Goal: Information Seeking & Learning: Learn about a topic

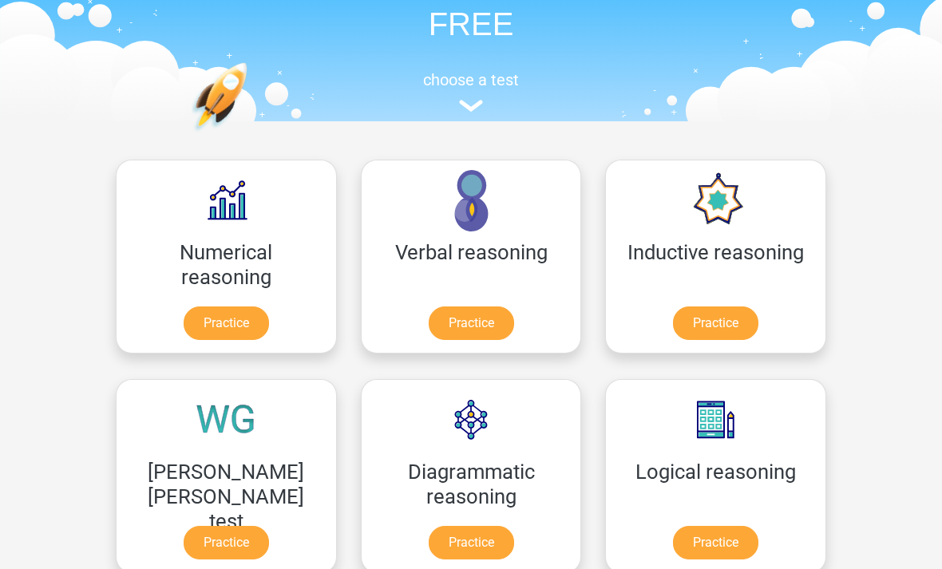
scroll to position [110, 0]
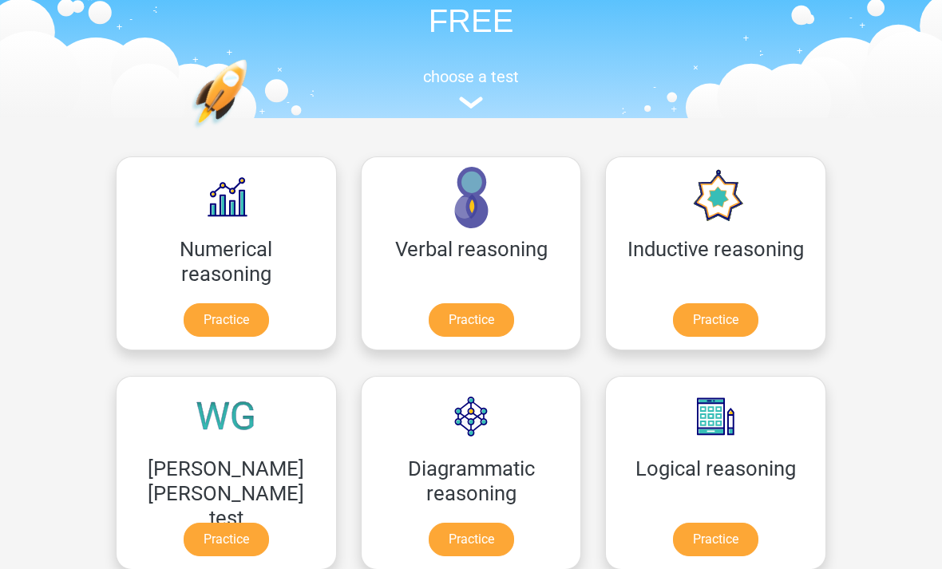
click at [269, 523] on link "Practice" at bounding box center [226, 540] width 85 height 34
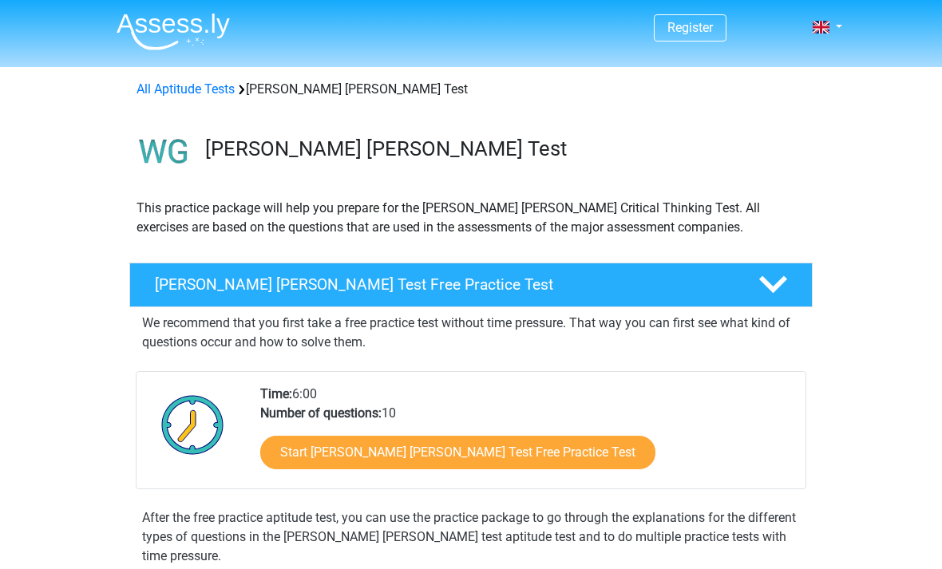
click at [834, 18] on link at bounding box center [822, 27] width 32 height 19
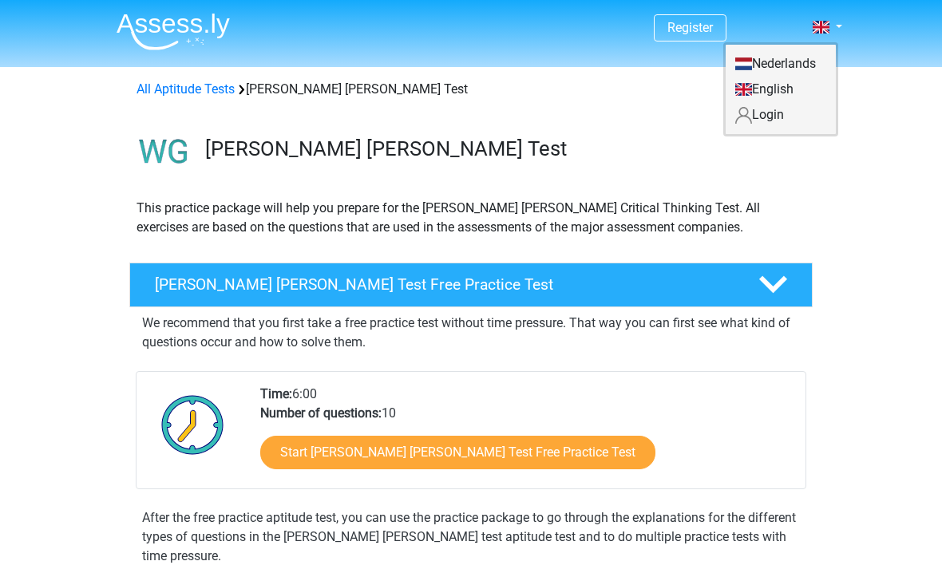
click at [785, 116] on link "Login" at bounding box center [780, 115] width 110 height 26
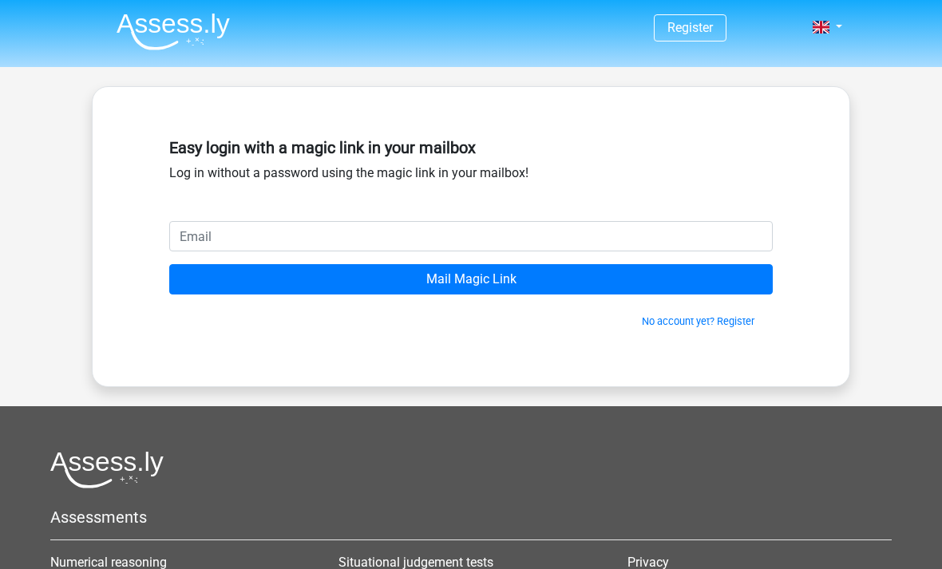
click at [706, 223] on input "email" at bounding box center [470, 236] width 603 height 30
type input "[EMAIL_ADDRESS][DOMAIN_NAME]"
click at [592, 285] on input "Mail Magic Link" at bounding box center [470, 279] width 603 height 30
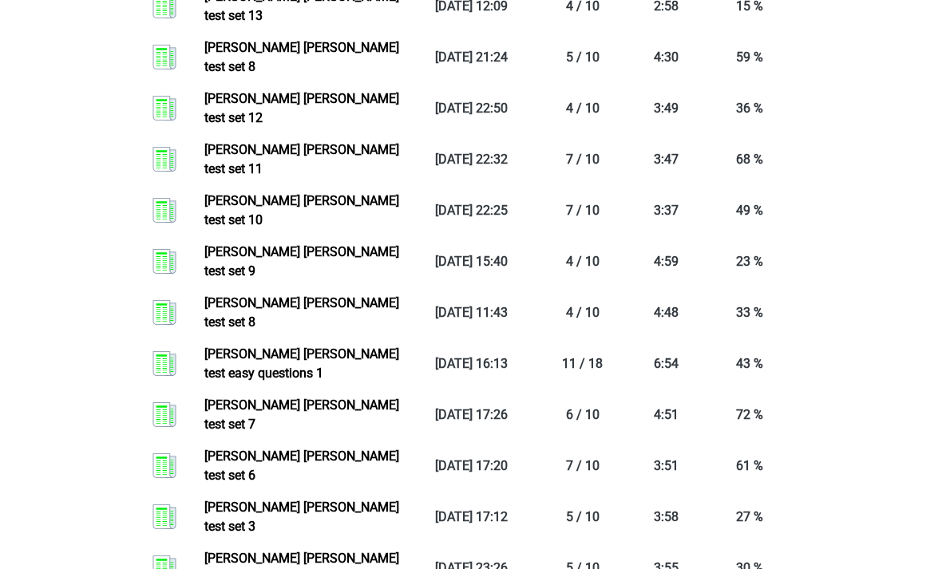
scroll to position [2474, 0]
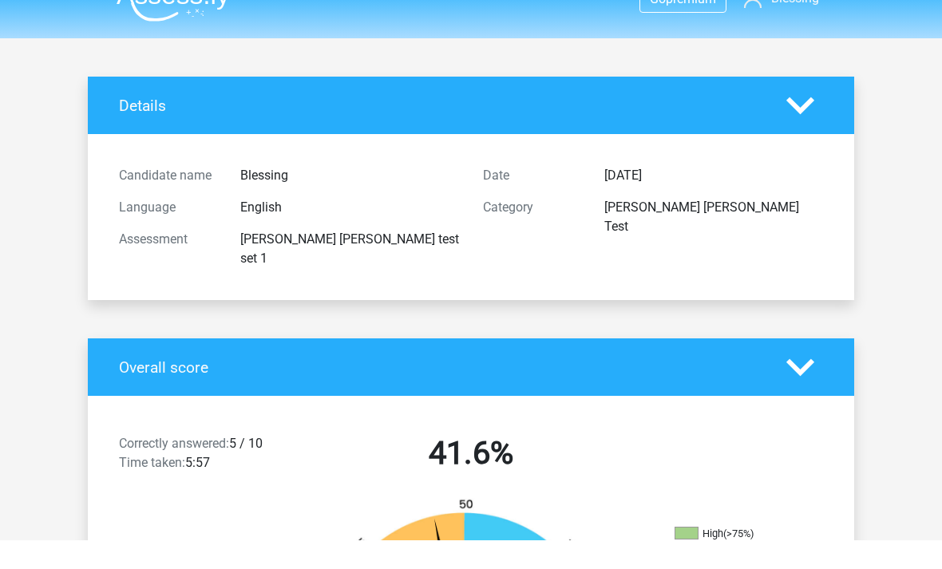
scroll to position [30, 0]
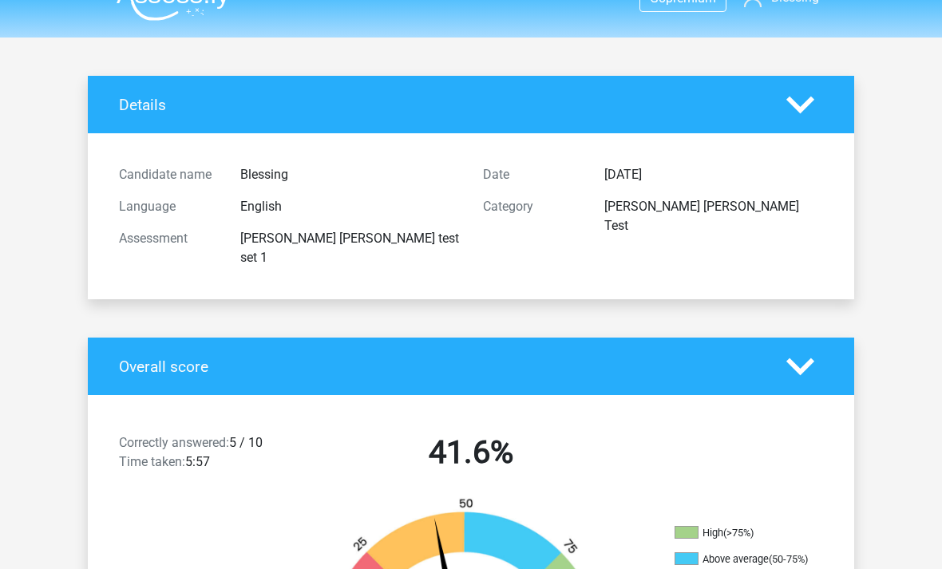
click at [813, 97] on icon at bounding box center [800, 105] width 28 height 28
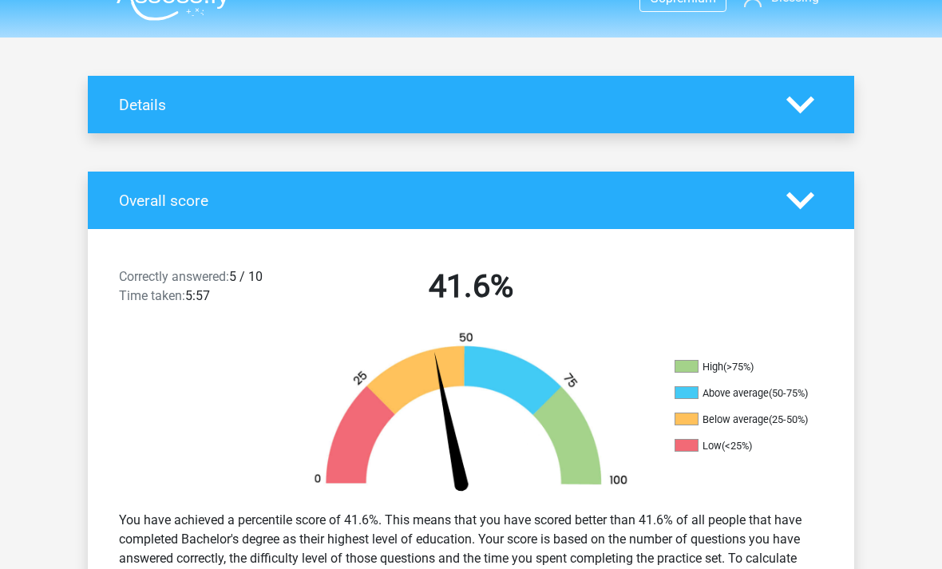
click at [812, 114] on icon at bounding box center [800, 105] width 28 height 28
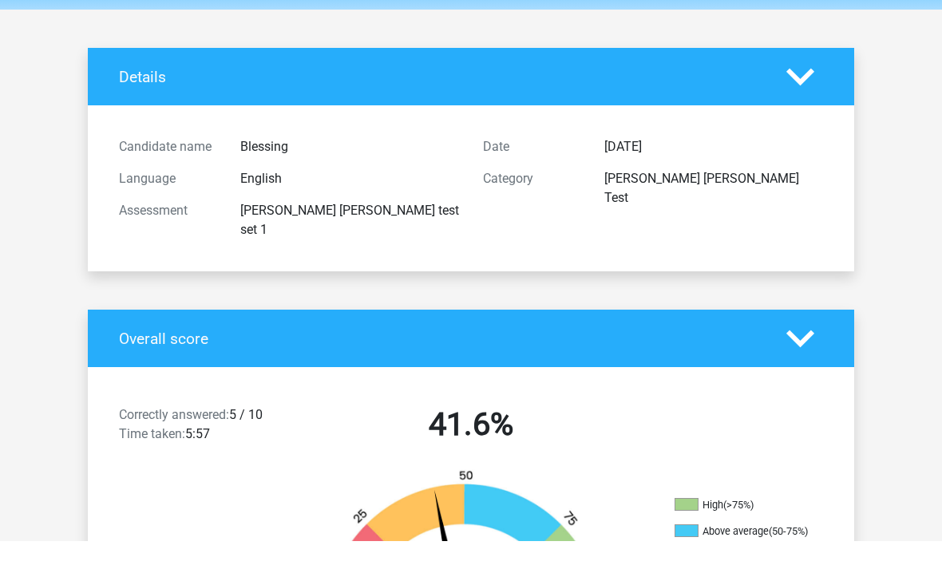
scroll to position [0, 0]
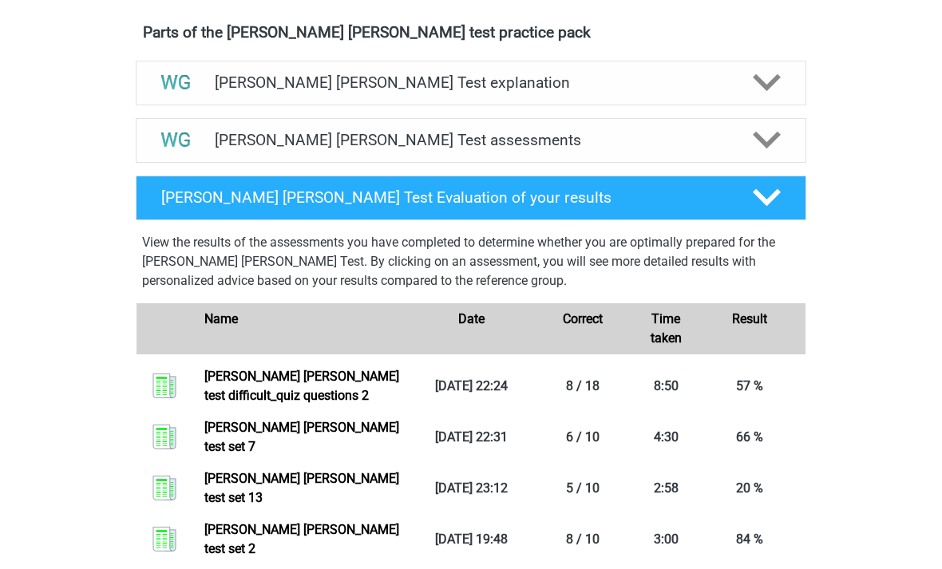
scroll to position [927, 0]
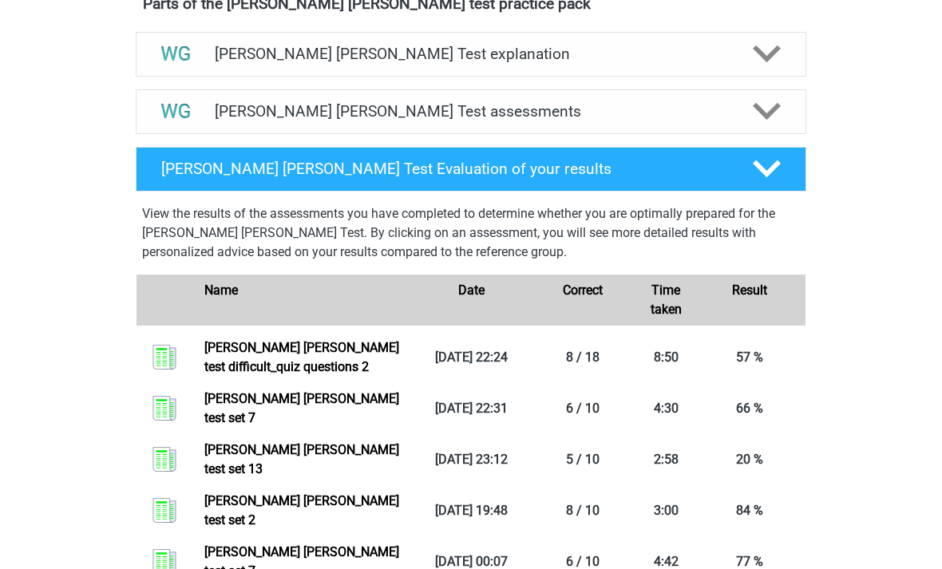
click at [399, 347] on link "Watson glaser test difficult_quiz questions 2" at bounding box center [301, 357] width 195 height 34
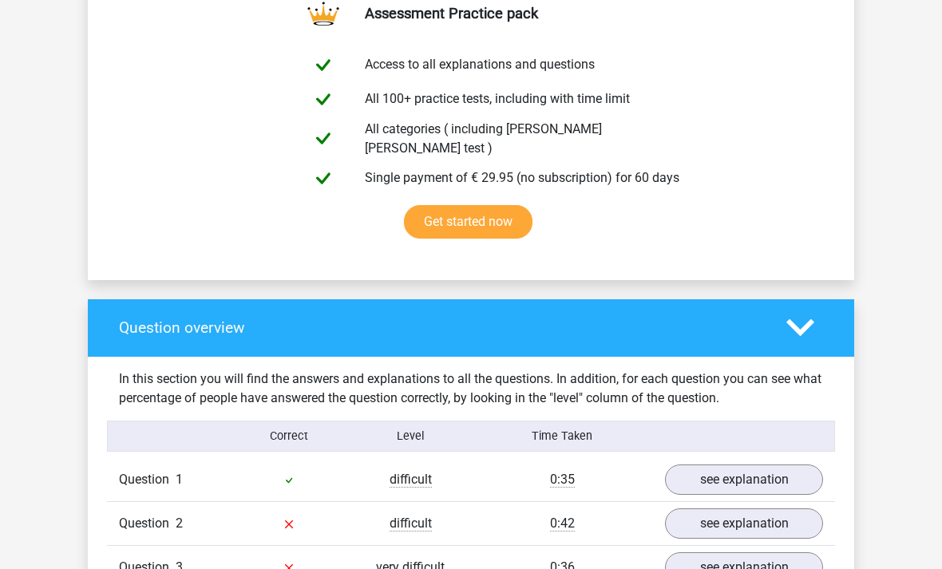
scroll to position [879, 0]
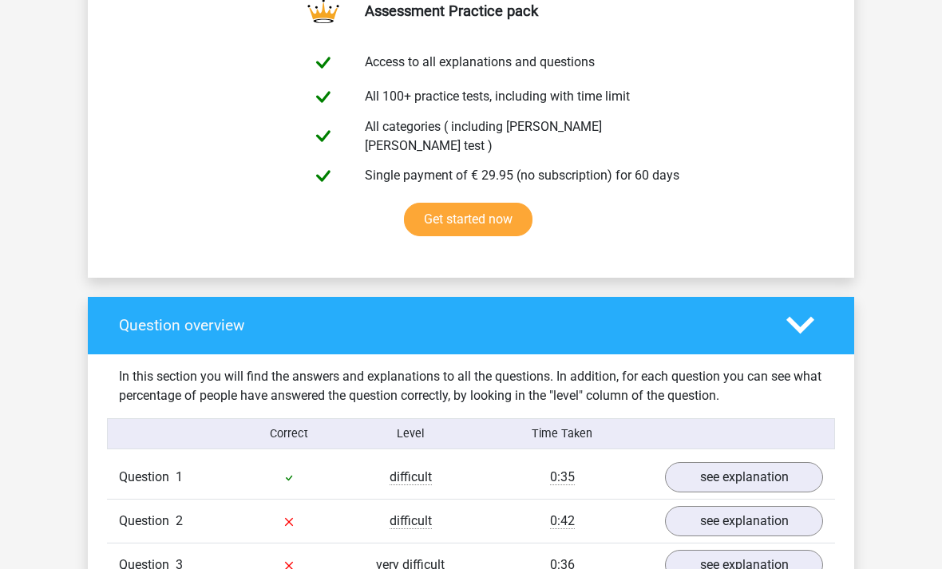
click at [486, 204] on link "Get started now" at bounding box center [468, 221] width 128 height 34
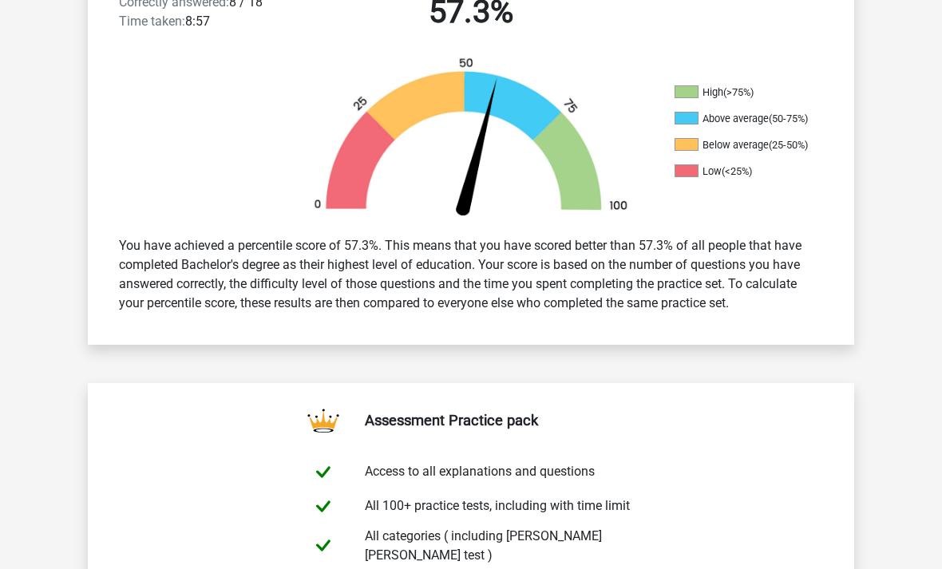
scroll to position [0, 0]
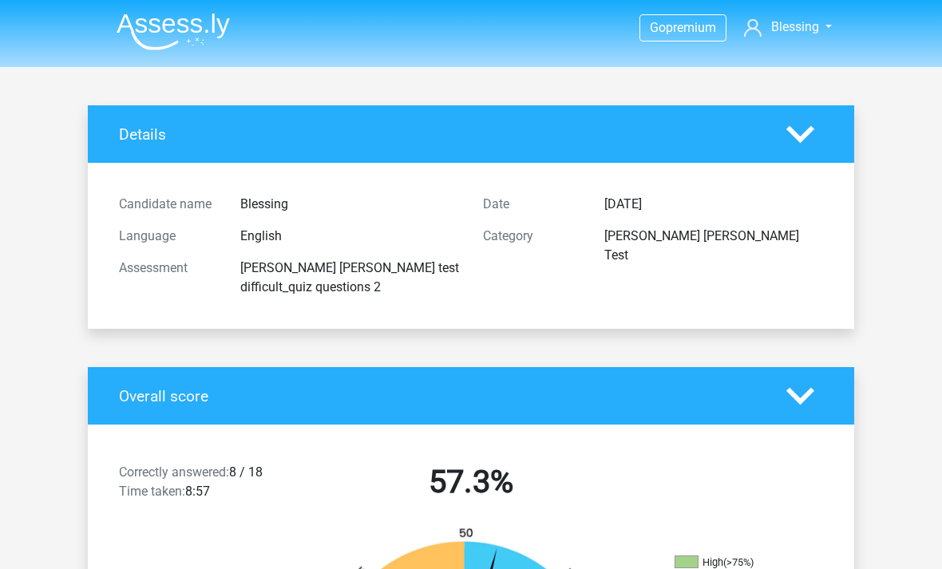
click at [800, 26] on span "Blessing" at bounding box center [795, 26] width 48 height 15
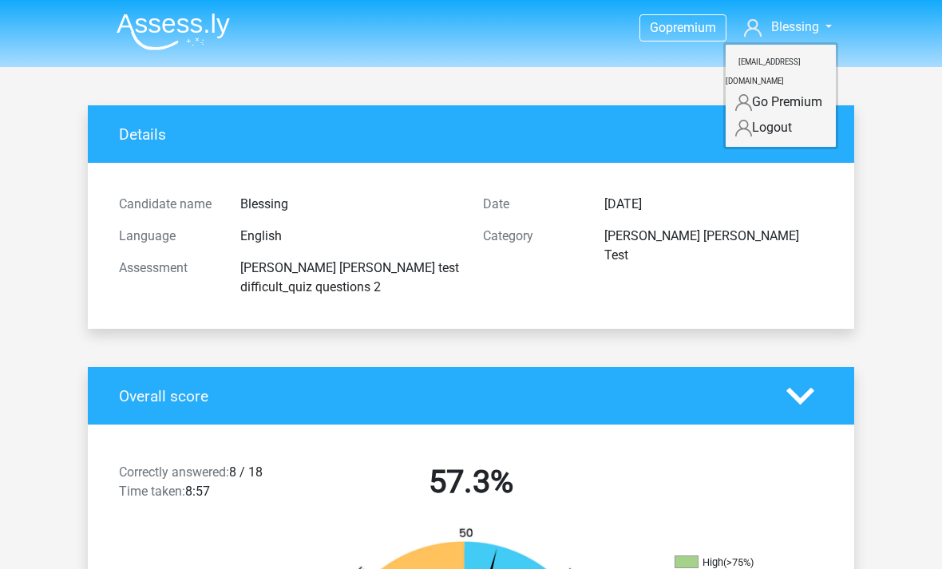
click at [758, 119] on link "Logout" at bounding box center [780, 128] width 110 height 26
